Goal: Complete application form

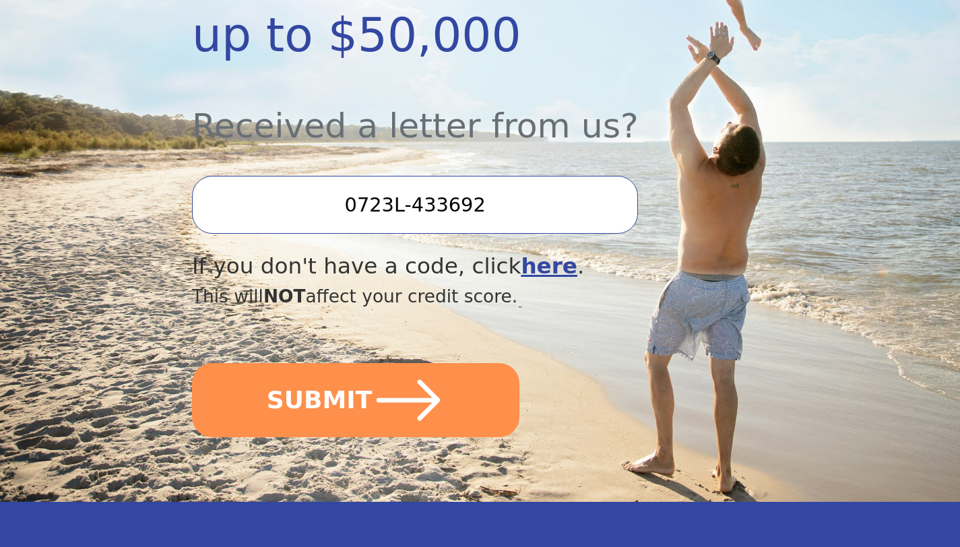
scroll to position [432, 0]
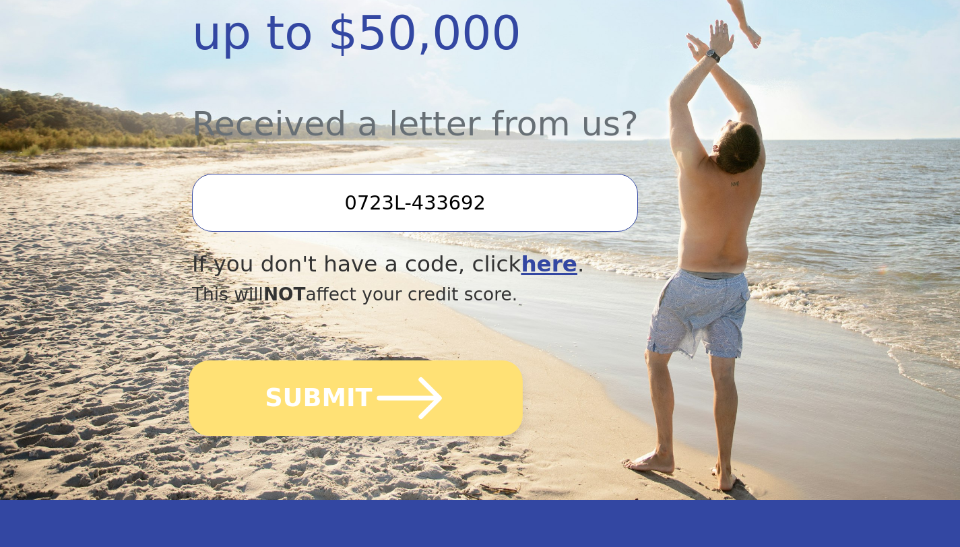
click at [348, 395] on button "SUBMIT" at bounding box center [356, 397] width 334 height 75
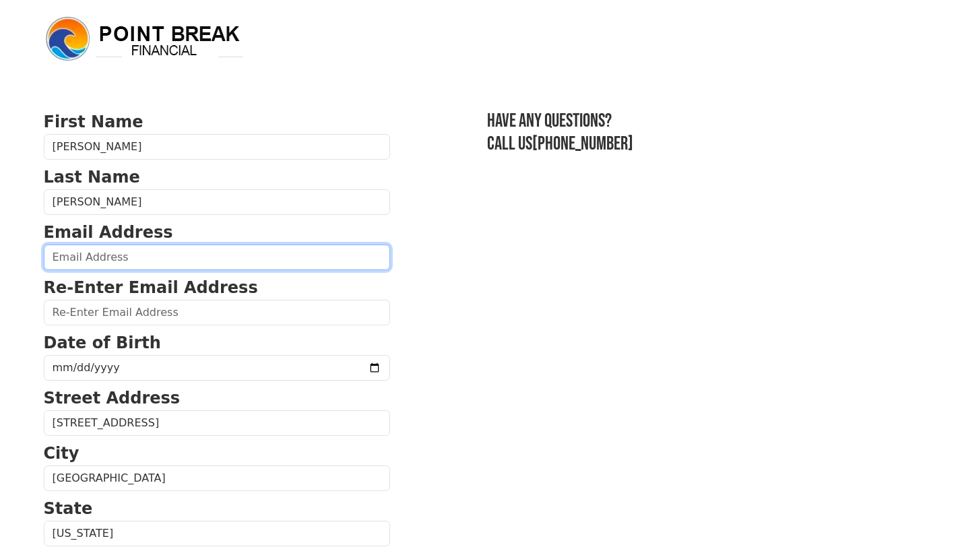
click at [102, 257] on input "email" at bounding box center [217, 257] width 346 height 26
type input "[EMAIL_ADDRESS][DOMAIN_NAME]"
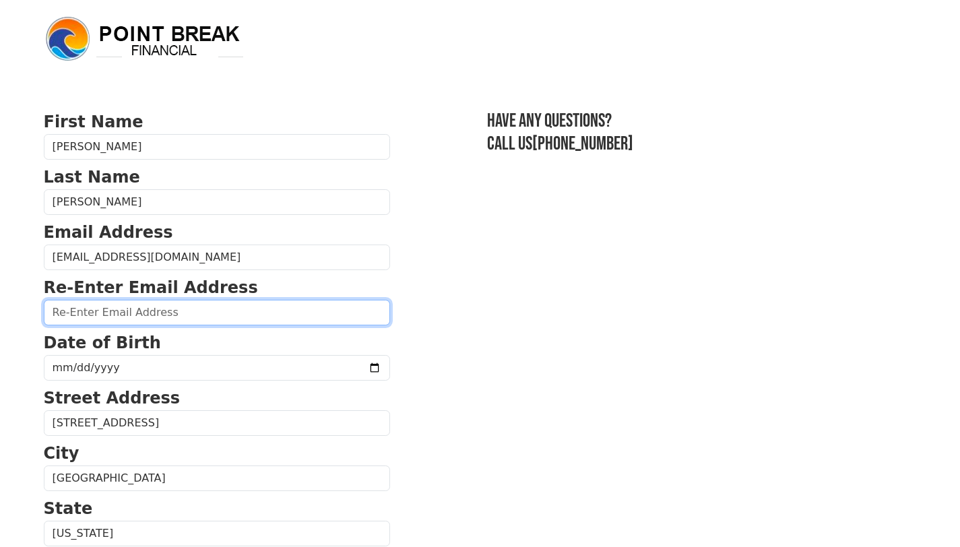
click at [119, 315] on input "email" at bounding box center [217, 313] width 346 height 26
type input "lmrossi4u@gmail.com"
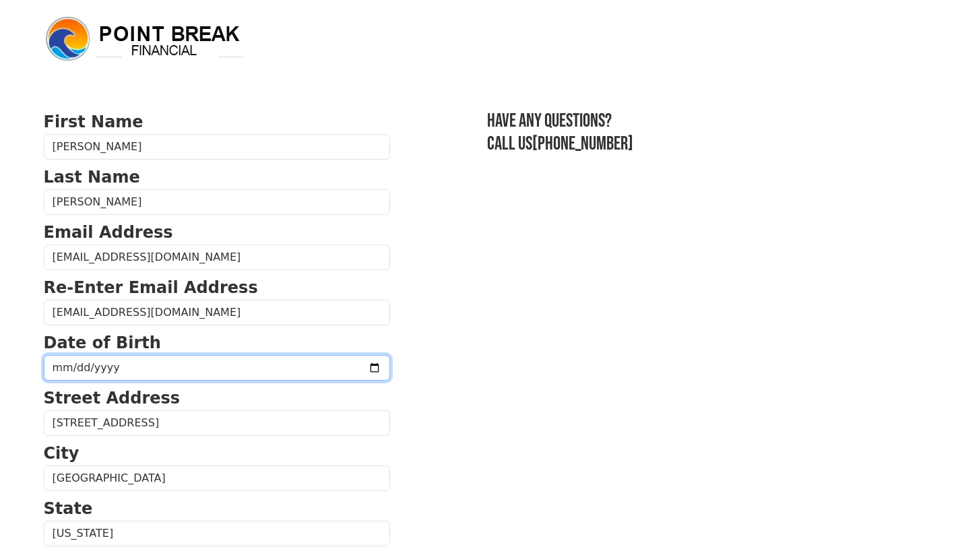
click at [182, 377] on input "date" at bounding box center [217, 368] width 346 height 26
type input "1966-10-10"
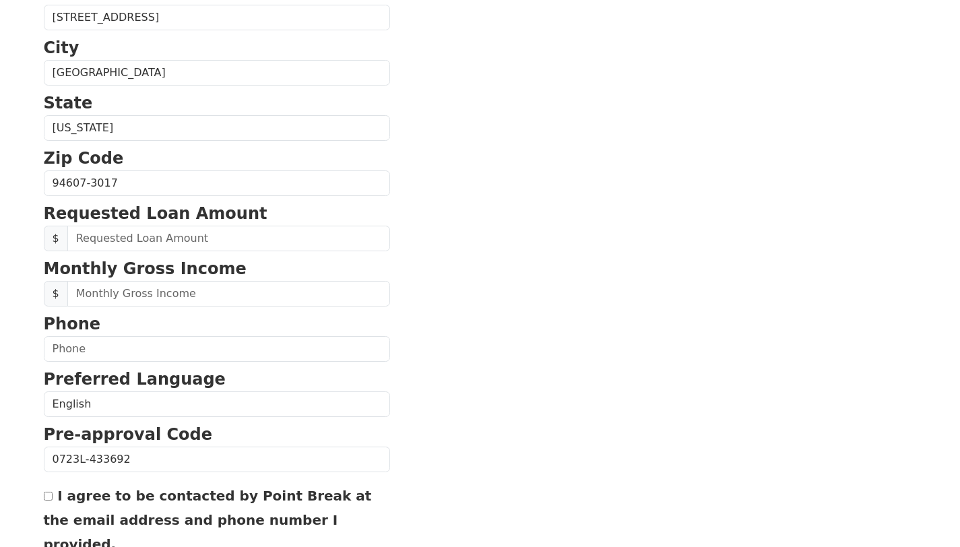
scroll to position [420, 0]
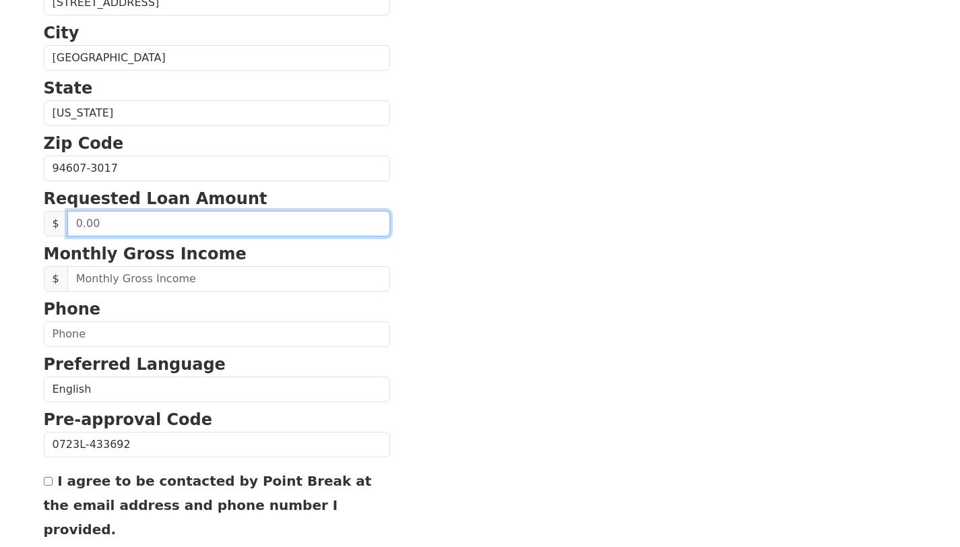
click at [118, 224] on input "text" at bounding box center [228, 224] width 323 height 26
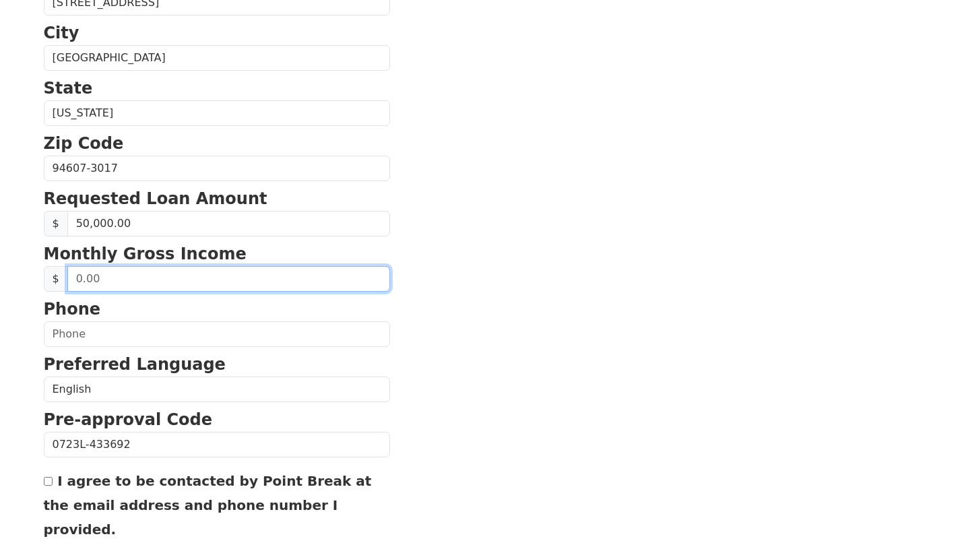
click at [115, 279] on input "text" at bounding box center [228, 279] width 323 height 26
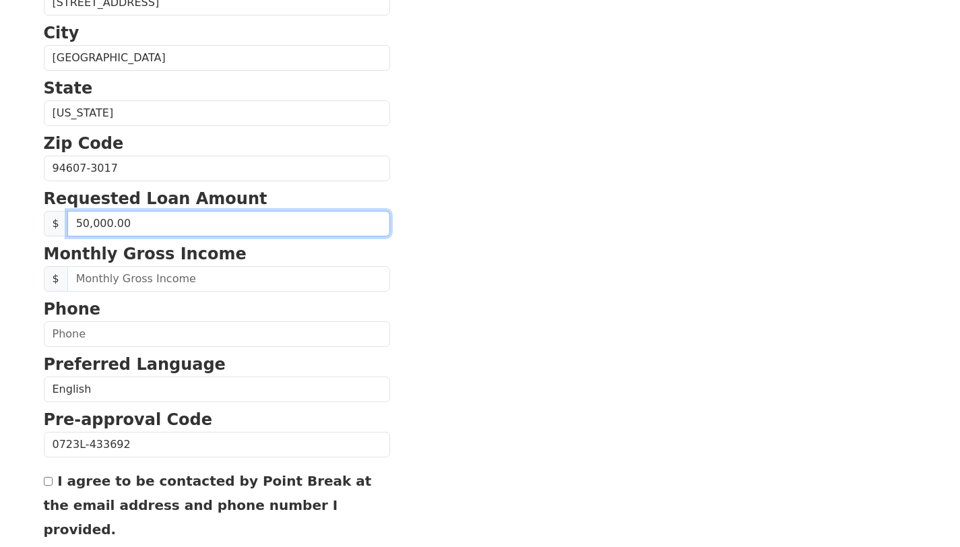
click at [87, 225] on input "50,000.00" at bounding box center [228, 224] width 323 height 26
type input "30,000.00"
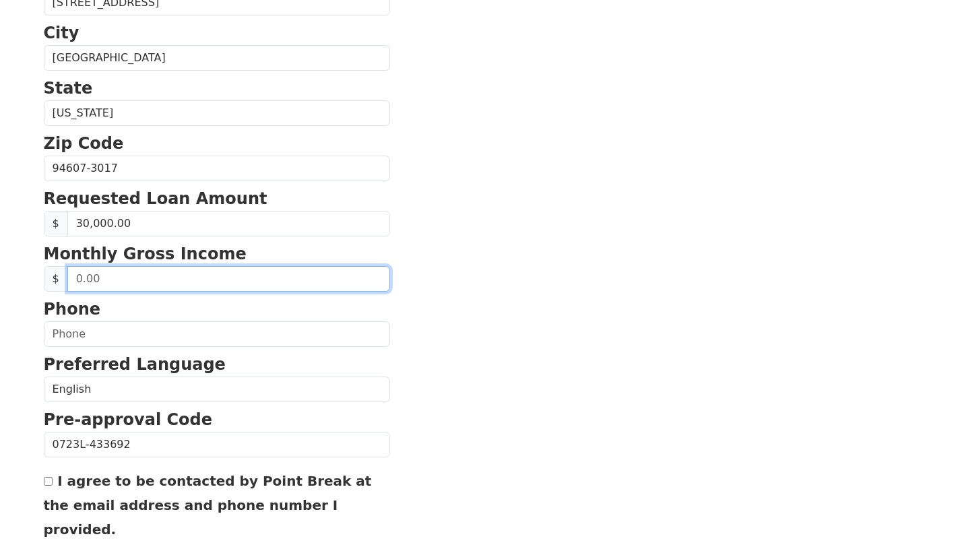
click at [93, 282] on input "text" at bounding box center [228, 279] width 323 height 26
type input "15,000.00"
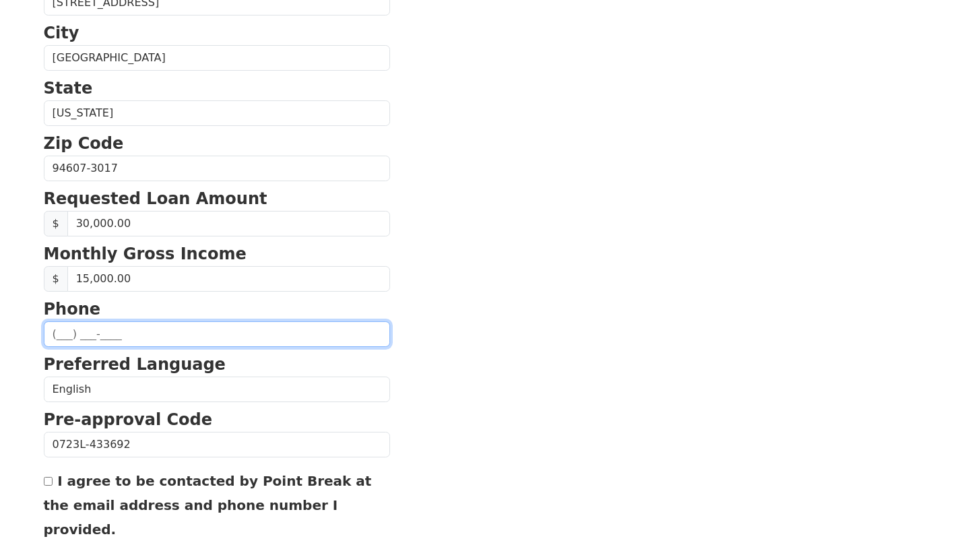
click at [60, 331] on input "text" at bounding box center [217, 334] width 346 height 26
type input "(510) 847-0756"
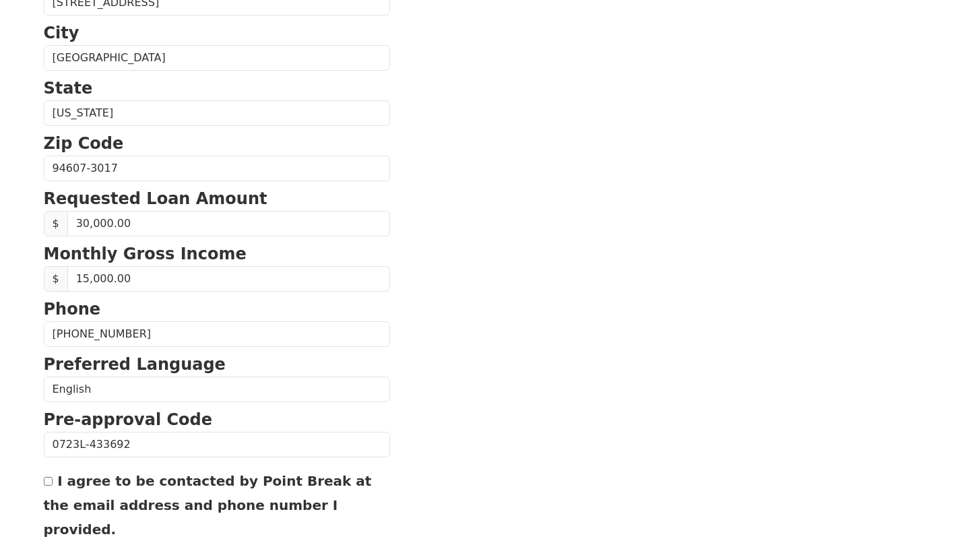
click at [50, 482] on input "I agree to be contacted by Point Break at the email address and phone number I …" at bounding box center [48, 481] width 9 height 9
checkbox input "true"
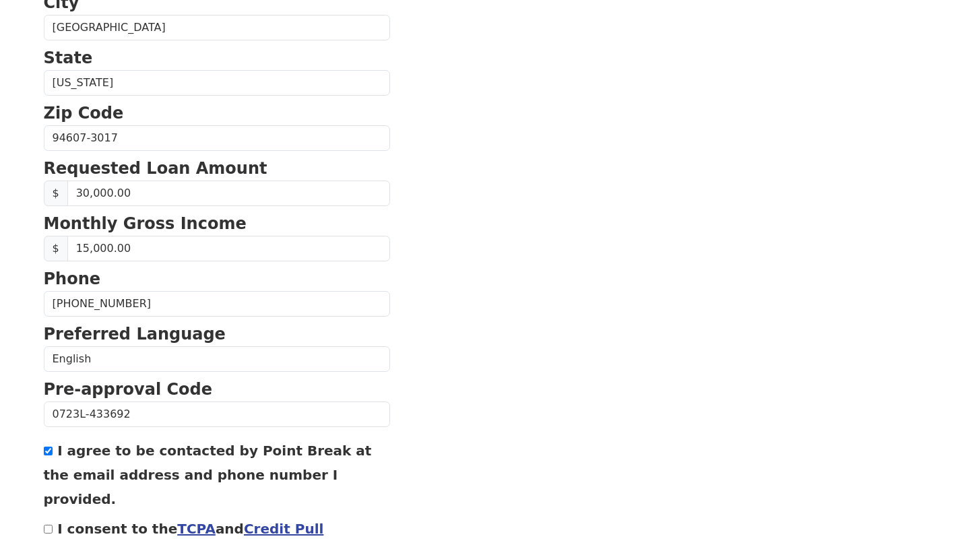
scroll to position [525, 0]
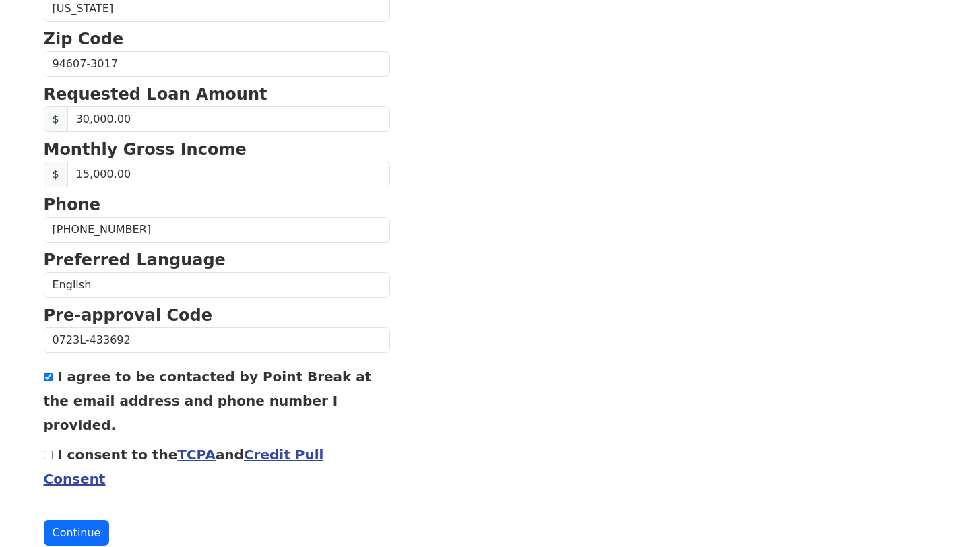
click at [48, 451] on input "I consent to the TCPA and Credit Pull Consent" at bounding box center [48, 455] width 9 height 9
checkbox input "true"
click at [71, 520] on button "Continue" at bounding box center [77, 533] width 66 height 26
